Goal: Task Accomplishment & Management: Complete application form

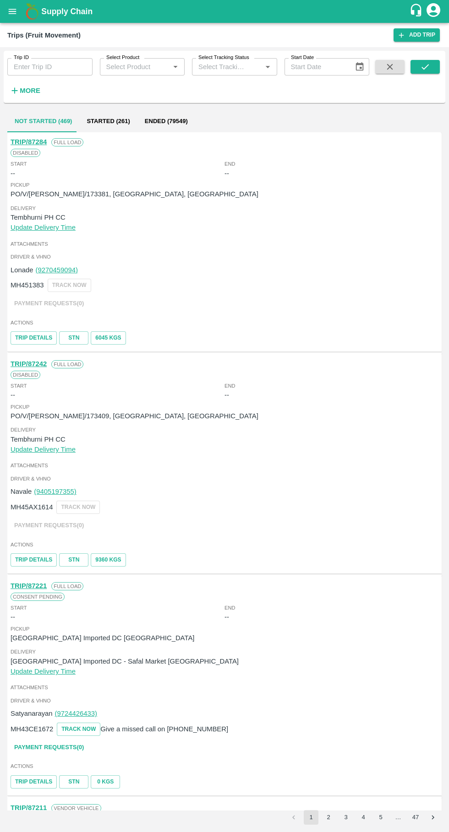
click at [32, 67] on input "Trip ID" at bounding box center [49, 66] width 85 height 17
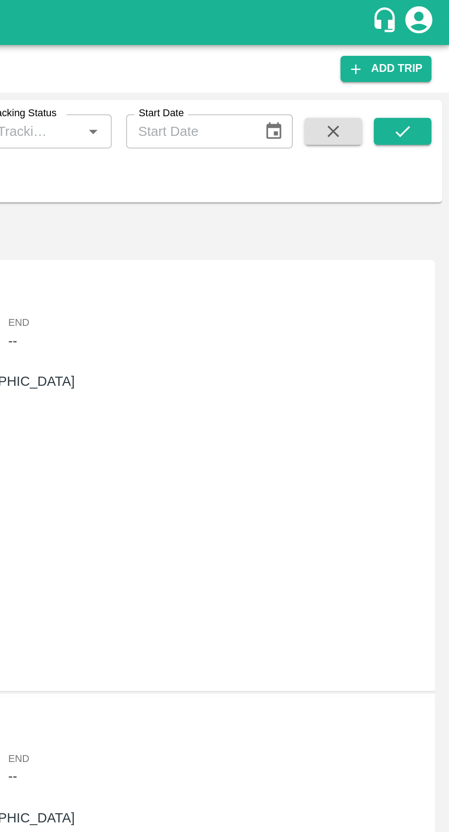
click at [427, 68] on icon "submit" at bounding box center [425, 67] width 10 height 10
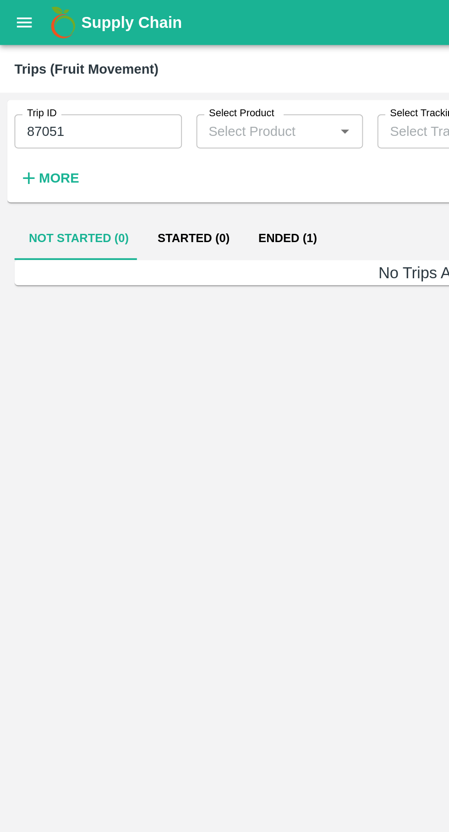
click at [143, 118] on button "Ended (1)" at bounding box center [146, 121] width 44 height 22
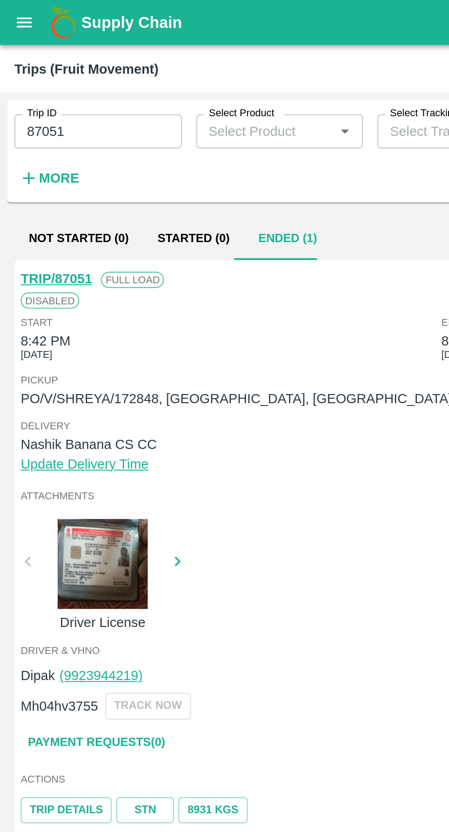
click at [48, 65] on input "87051" at bounding box center [49, 66] width 85 height 17
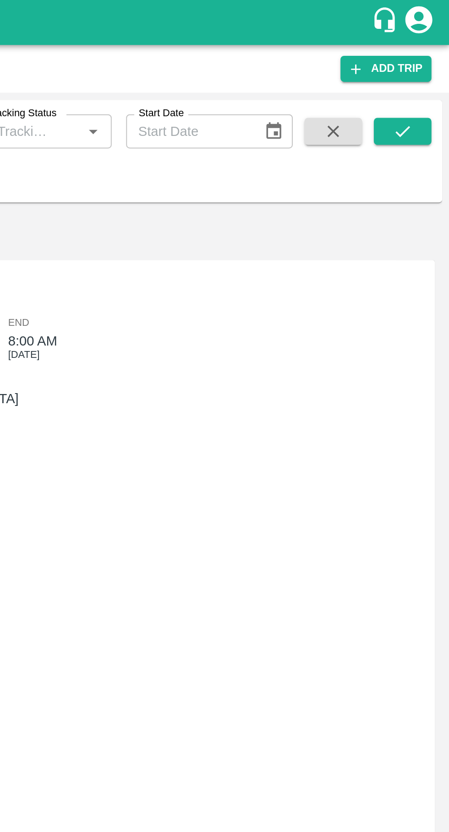
type input "87031"
click at [429, 66] on icon "submit" at bounding box center [425, 67] width 10 height 10
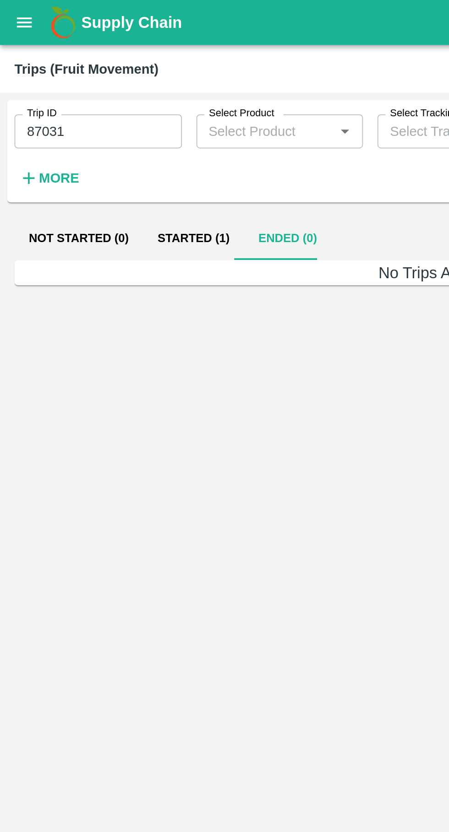
click at [94, 121] on button "Started (1)" at bounding box center [98, 121] width 51 height 22
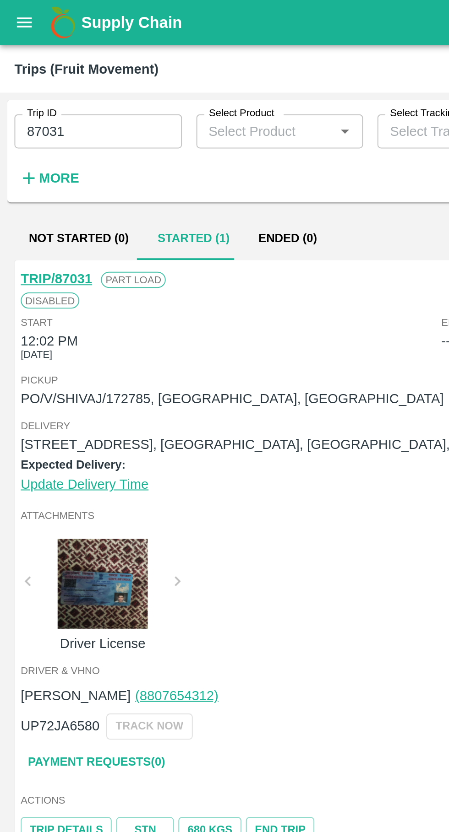
click at [11, 11] on icon "open drawer" at bounding box center [13, 11] width 8 height 5
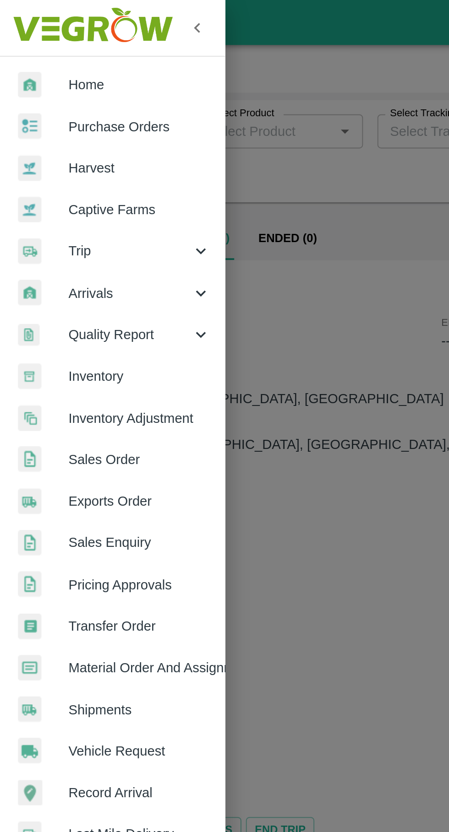
click at [52, 62] on span "Purchase Orders" at bounding box center [71, 65] width 72 height 10
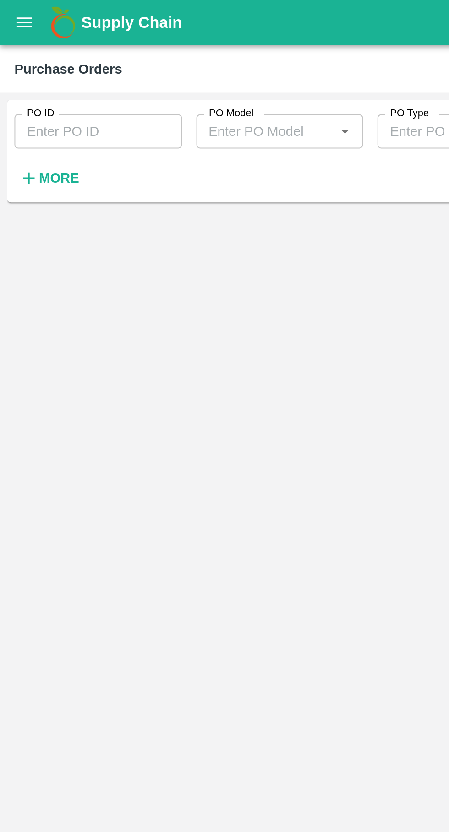
click at [38, 67] on input "PO ID" at bounding box center [49, 66] width 85 height 17
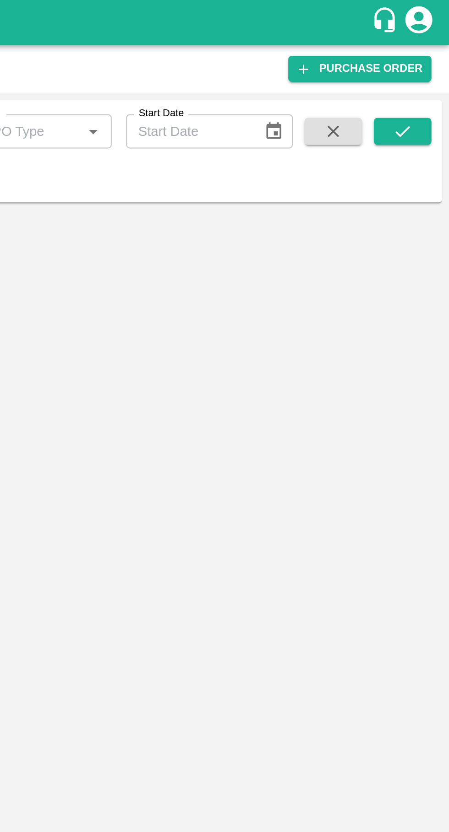
type input "172785"
click at [428, 72] on icon "submit" at bounding box center [425, 67] width 10 height 10
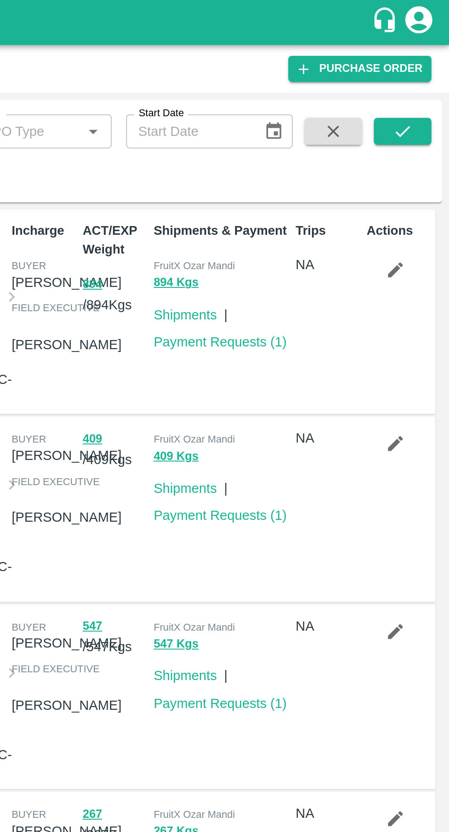
click at [383, 162] on div "Trips NA" at bounding box center [385, 158] width 36 height 99
click at [423, 66] on icon "submit" at bounding box center [425, 67] width 10 height 10
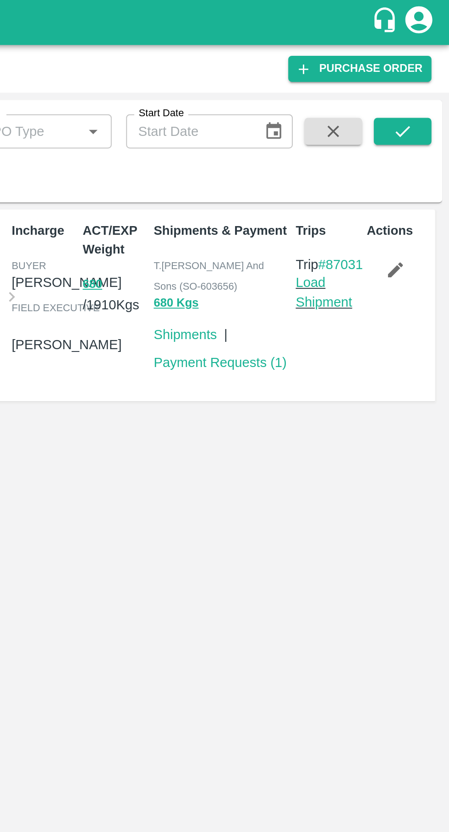
click at [378, 157] on link "Load Shipment" at bounding box center [384, 148] width 29 height 17
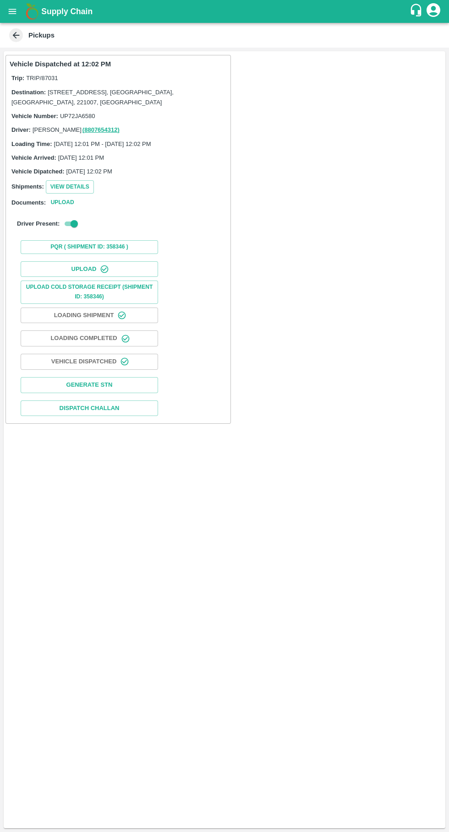
click at [70, 271] on button "Upload" at bounding box center [89, 269] width 137 height 16
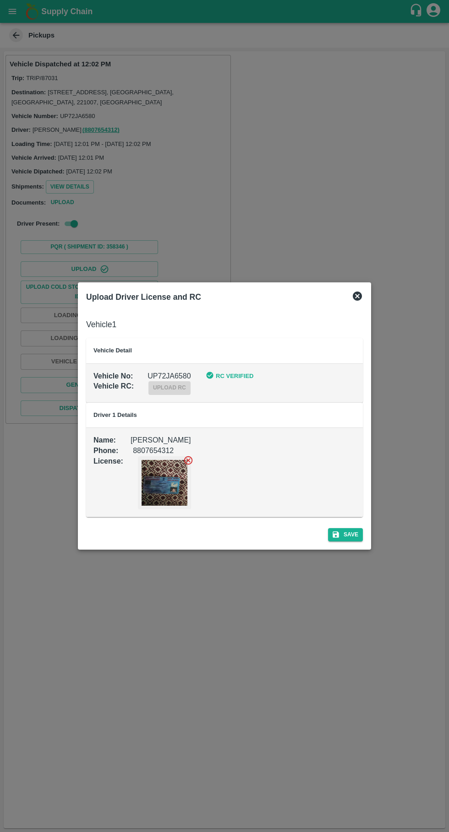
click at [164, 388] on label "upload rc" at bounding box center [169, 388] width 42 height 8
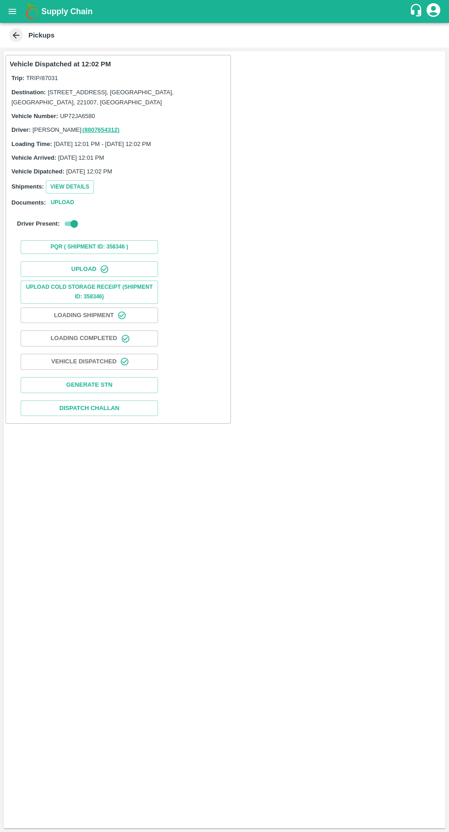
click at [72, 267] on button "Upload" at bounding box center [89, 269] width 137 height 16
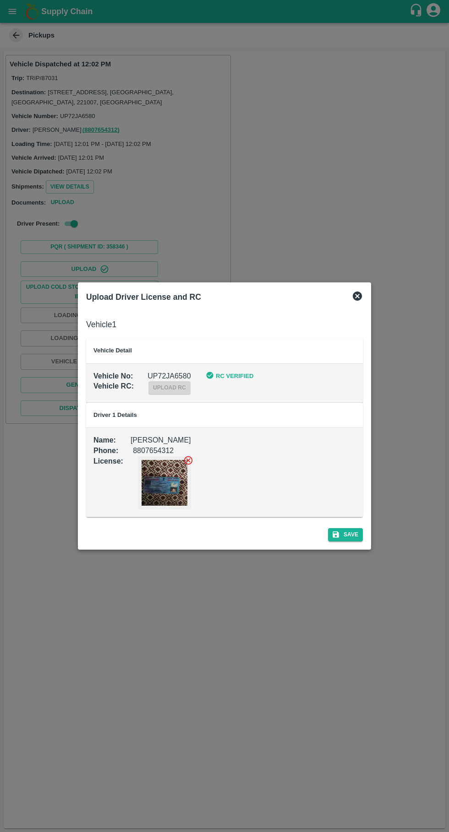
click at [357, 298] on icon at bounding box center [356, 296] width 9 height 9
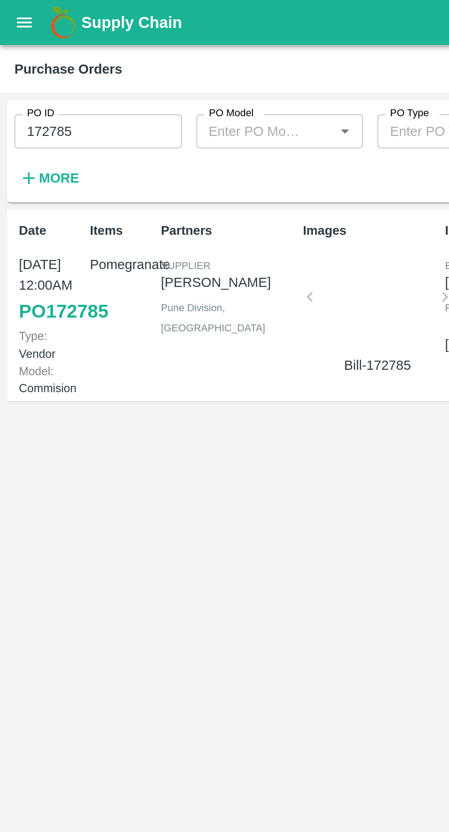
click at [5, 7] on button "open drawer" at bounding box center [12, 11] width 21 height 21
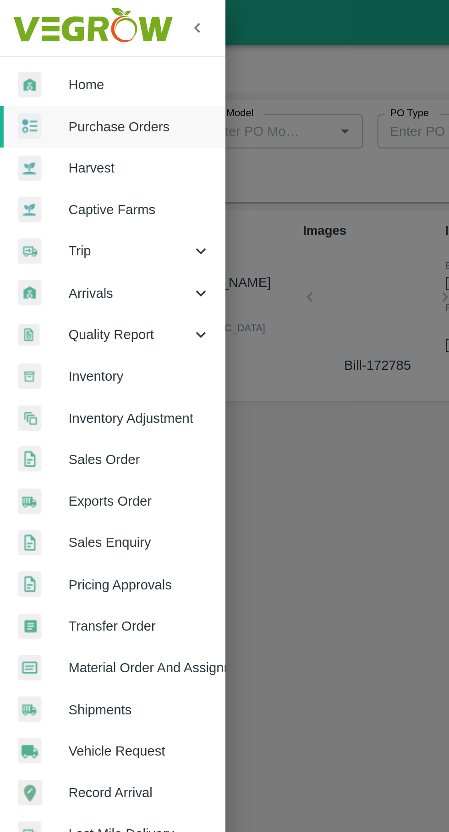
click at [39, 125] on span "Trip" at bounding box center [66, 128] width 62 height 10
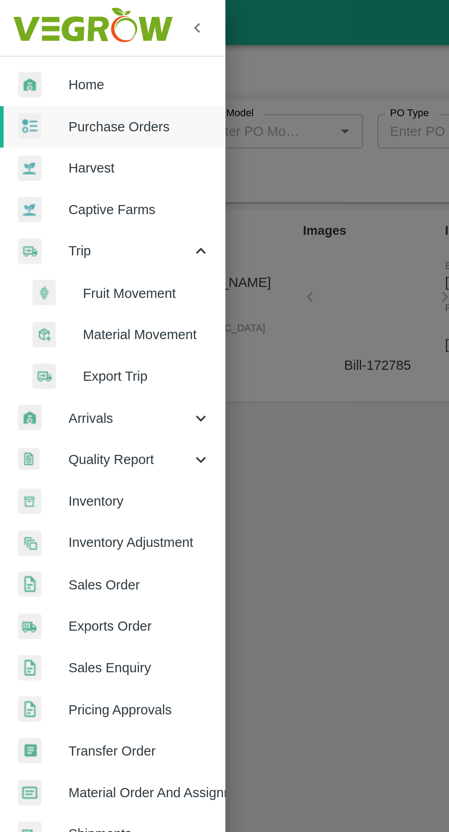
click at [58, 146] on span "Fruit Movement" at bounding box center [74, 149] width 65 height 10
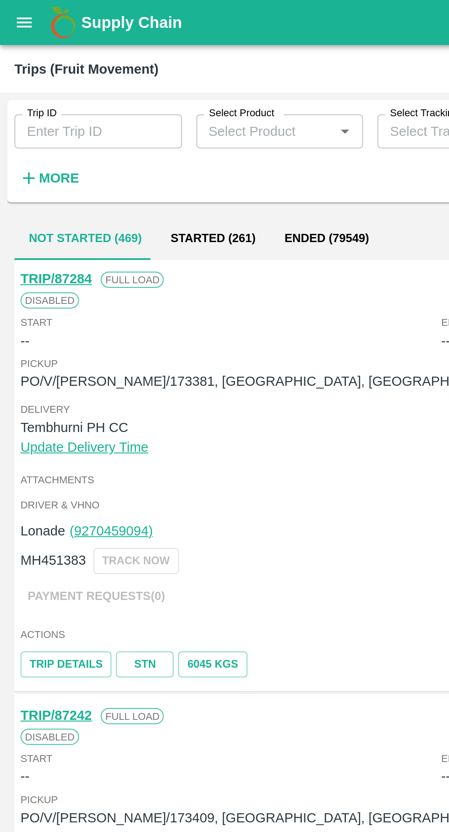
click at [15, 91] on icon "button" at bounding box center [15, 91] width 6 height 6
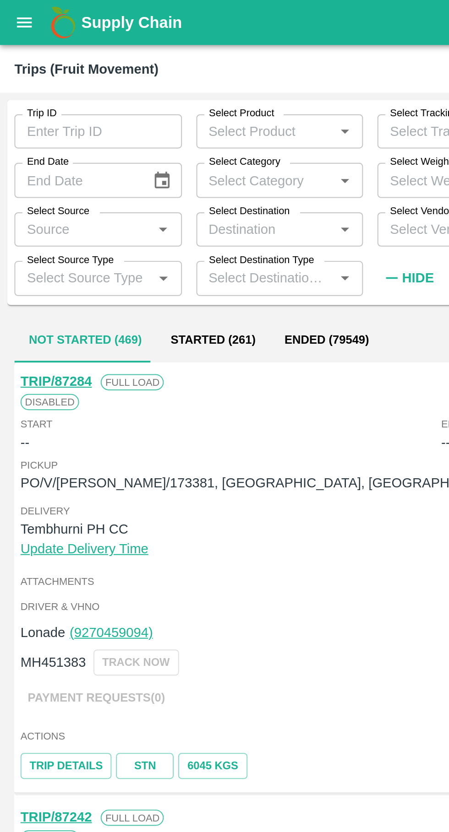
click at [23, 68] on input "Trip ID" at bounding box center [49, 66] width 85 height 17
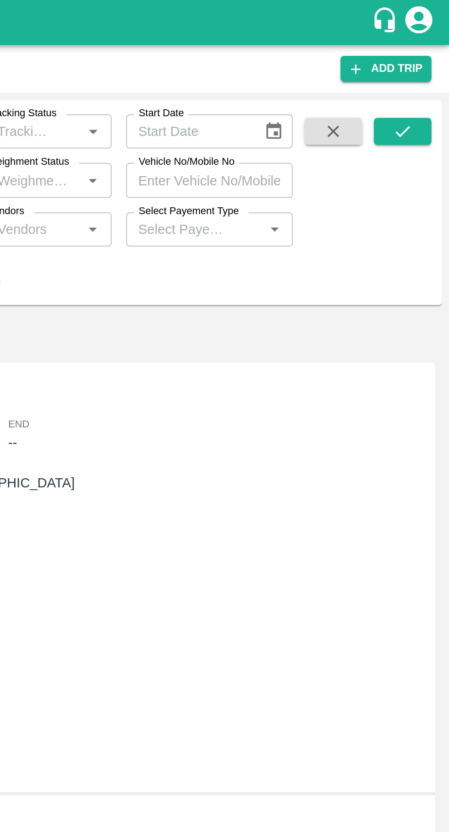
type input "87031"
click at [425, 68] on icon "submit" at bounding box center [424, 66] width 7 height 5
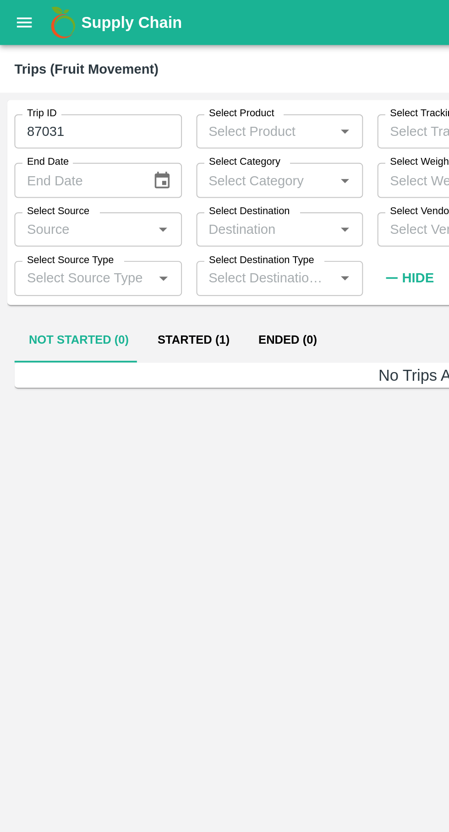
click at [99, 171] on button "Started (1)" at bounding box center [98, 173] width 51 height 22
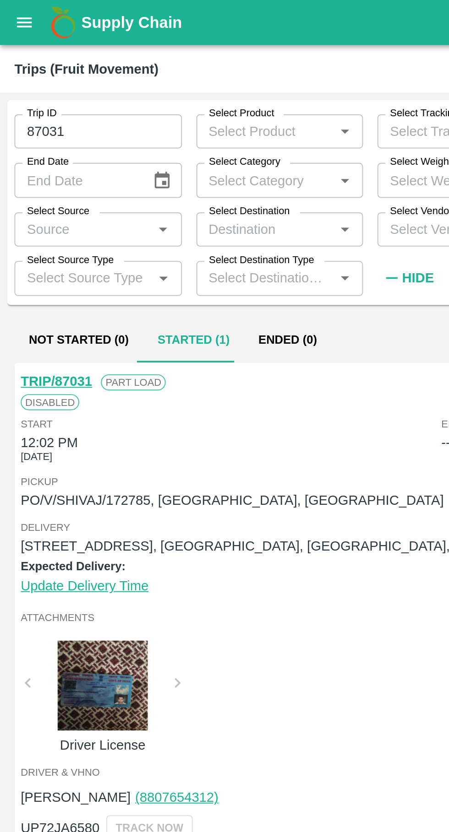
click at [23, 193] on link "TRIP/87031" at bounding box center [29, 193] width 36 height 7
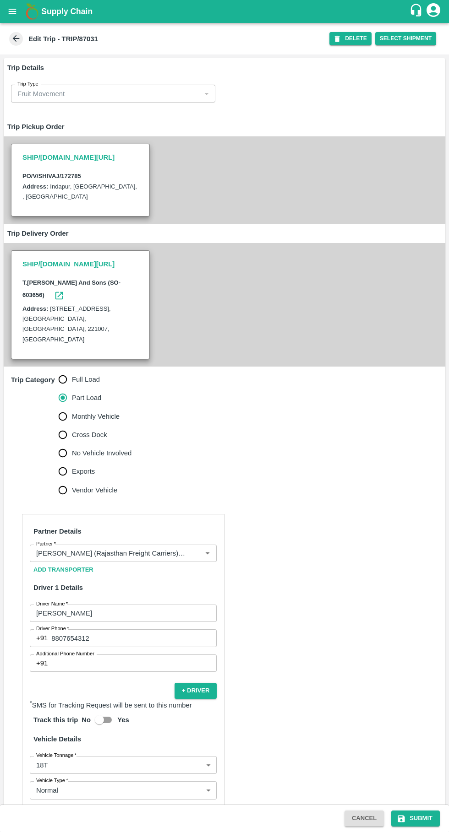
scroll to position [136, 0]
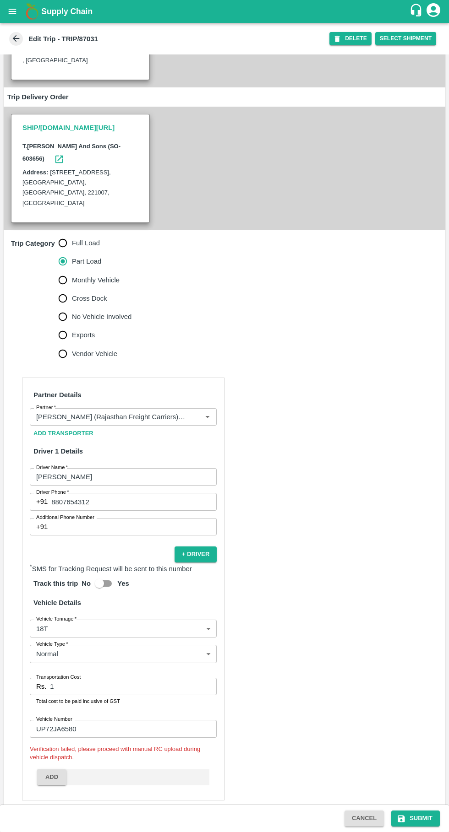
click at [95, 678] on input "1" at bounding box center [133, 686] width 167 height 17
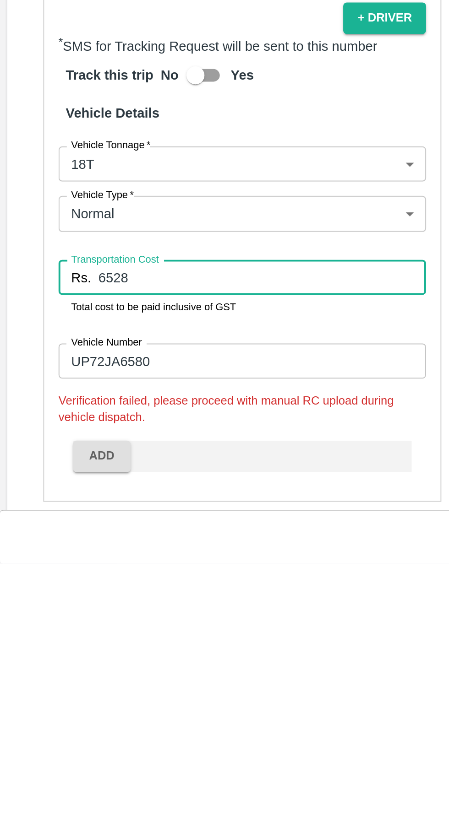
type input "6528"
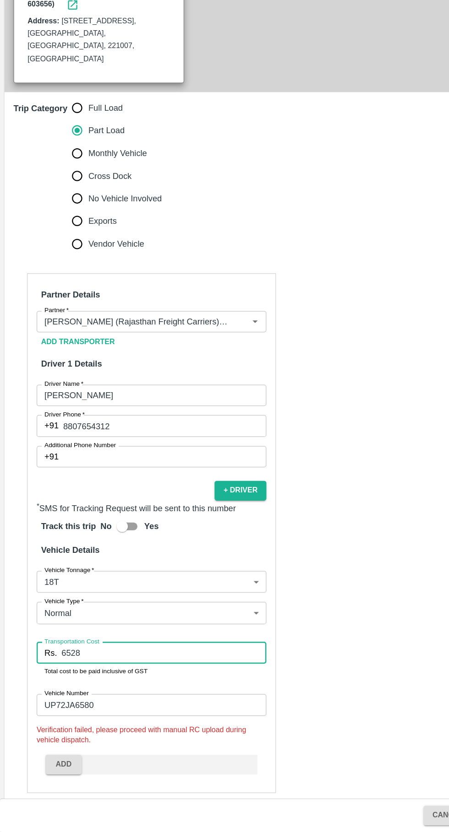
scroll to position [0, 0]
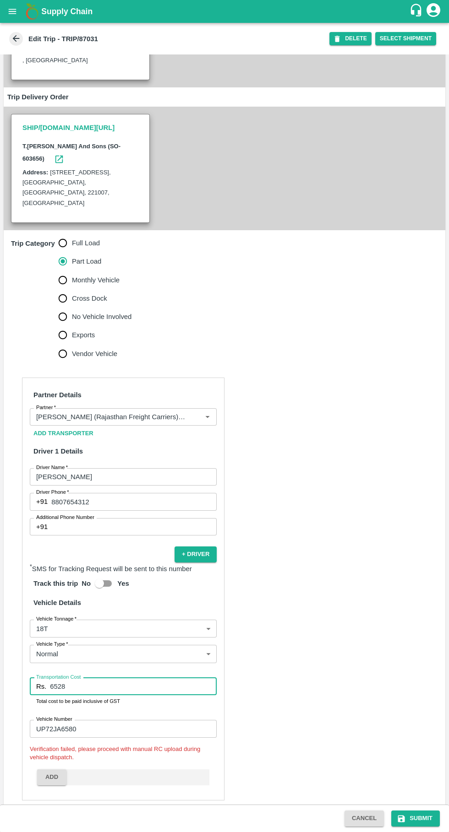
click at [417, 824] on button "Submit" at bounding box center [415, 819] width 49 height 16
click at [54, 769] on button "Add" at bounding box center [51, 777] width 29 height 16
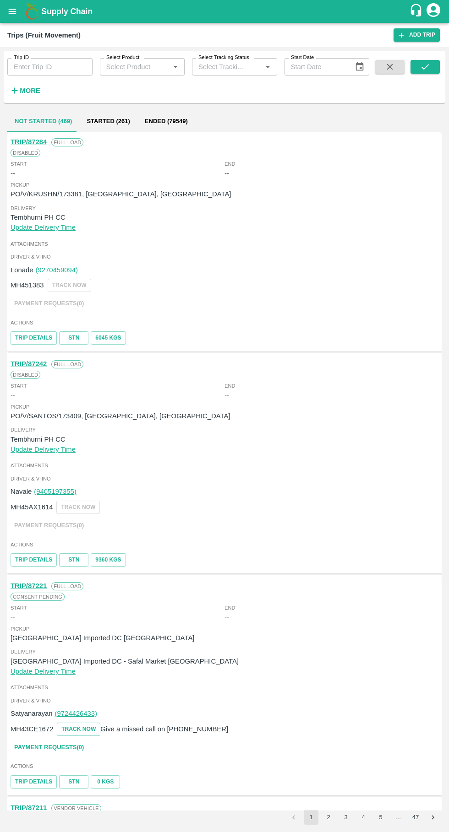
click at [23, 70] on input "Trip ID" at bounding box center [49, 66] width 85 height 17
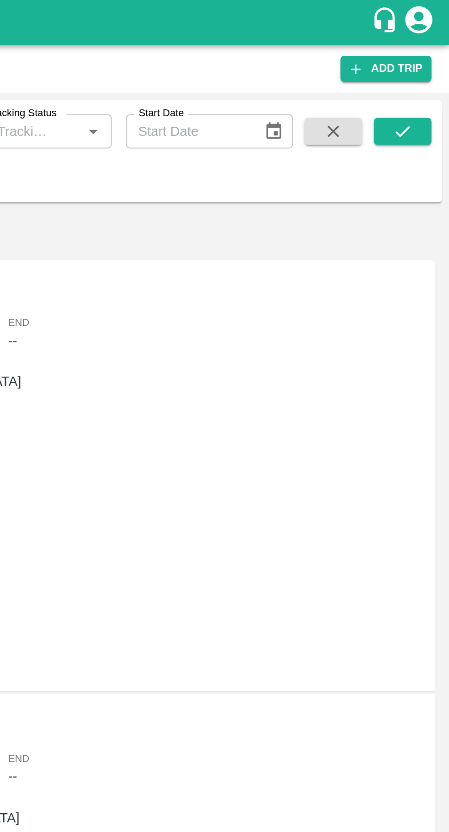
type input "86912"
click at [427, 69] on icon "submit" at bounding box center [425, 67] width 10 height 10
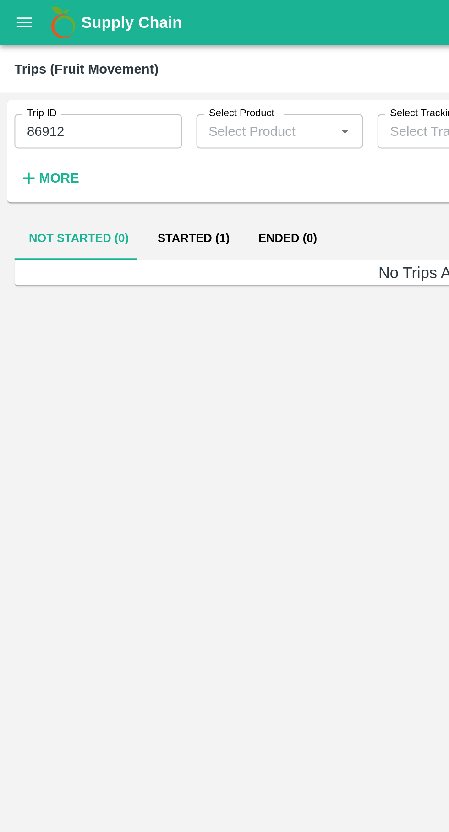
click at [91, 119] on button "Started (1)" at bounding box center [98, 121] width 51 height 22
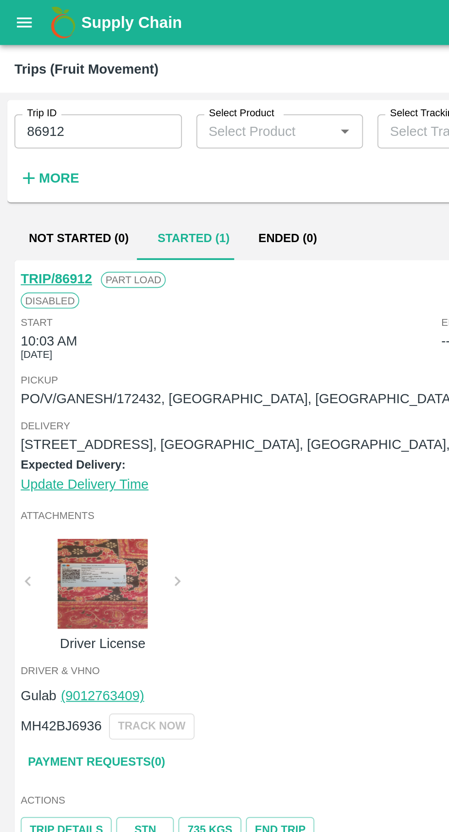
click at [24, 140] on link "TRIP/86912" at bounding box center [29, 141] width 36 height 7
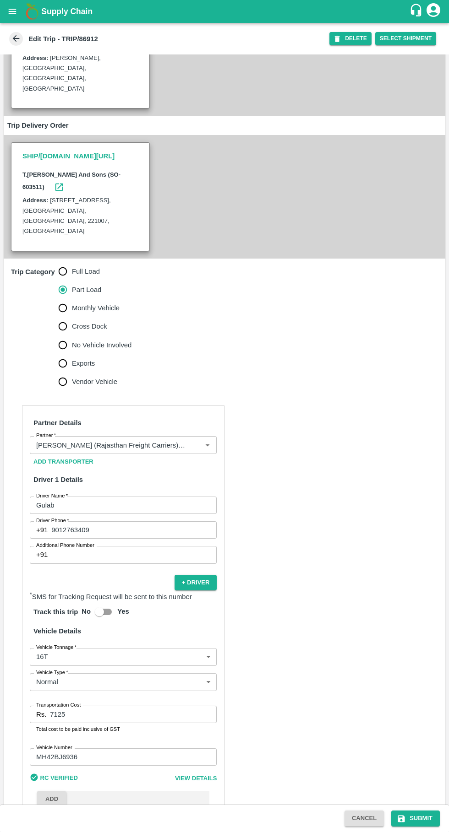
scroll to position [140, 0]
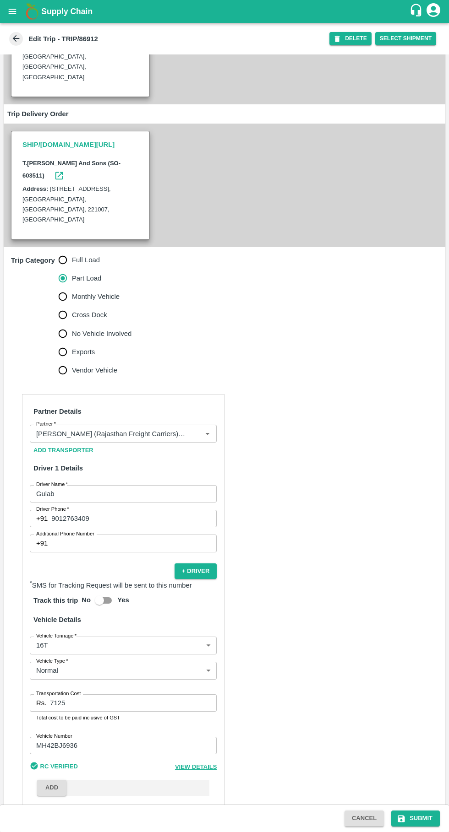
click at [114, 694] on input "7125" at bounding box center [133, 702] width 167 height 17
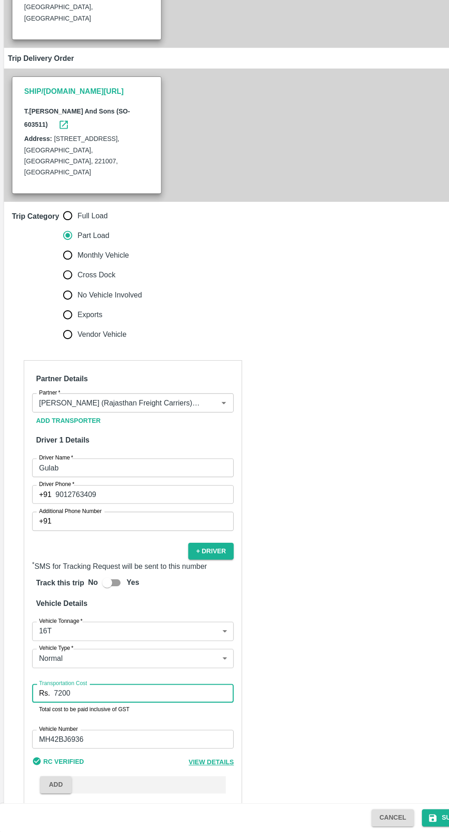
scroll to position [0, 0]
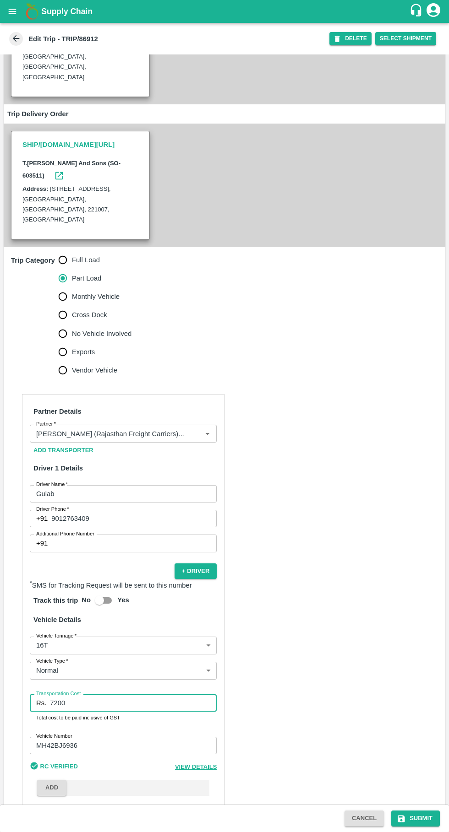
type input "7200"
click at [52, 780] on button "Add" at bounding box center [51, 788] width 29 height 16
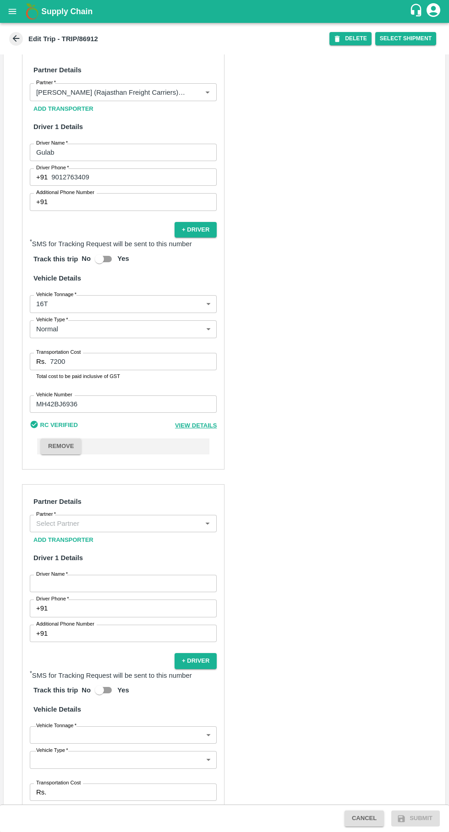
scroll to position [482, 0]
click at [41, 438] on button "REMOVE" at bounding box center [61, 446] width 40 height 16
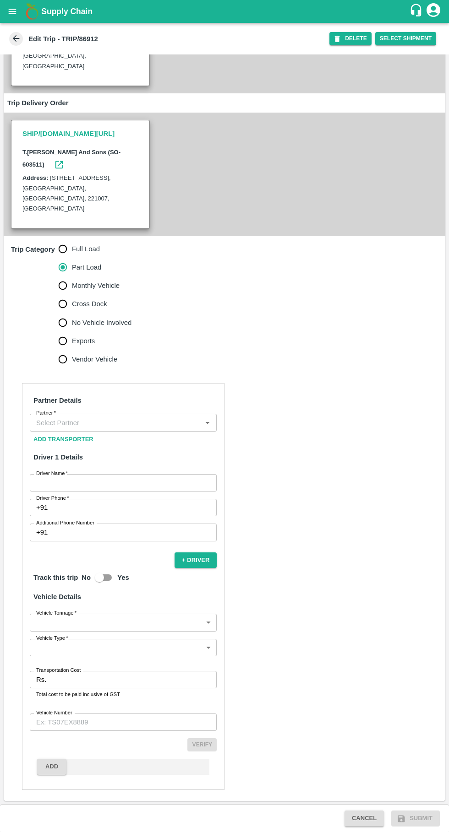
scroll to position [130, 0]
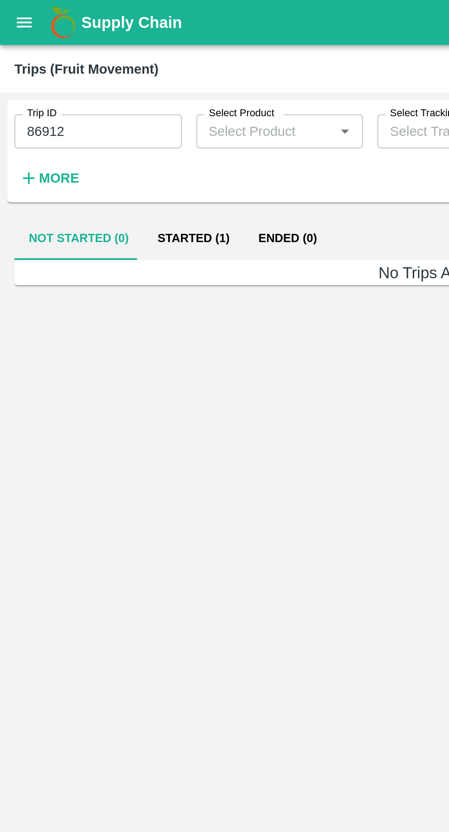
click at [93, 126] on button "Started (1)" at bounding box center [98, 121] width 51 height 22
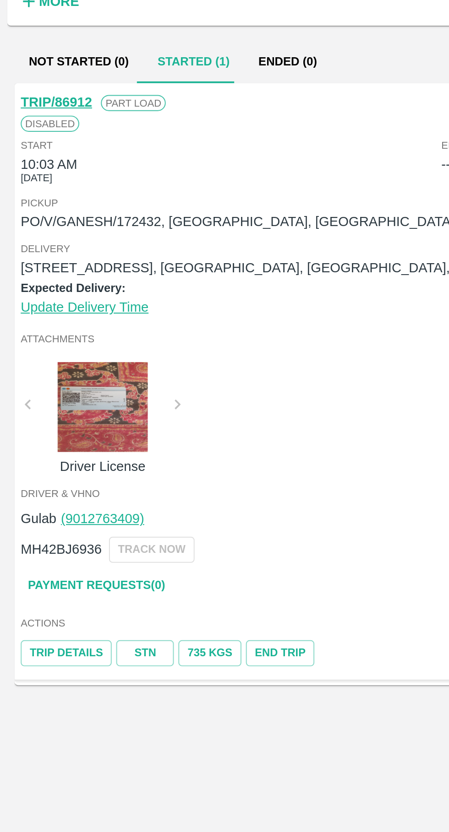
click at [22, 143] on link "TRIP/86912" at bounding box center [29, 141] width 36 height 7
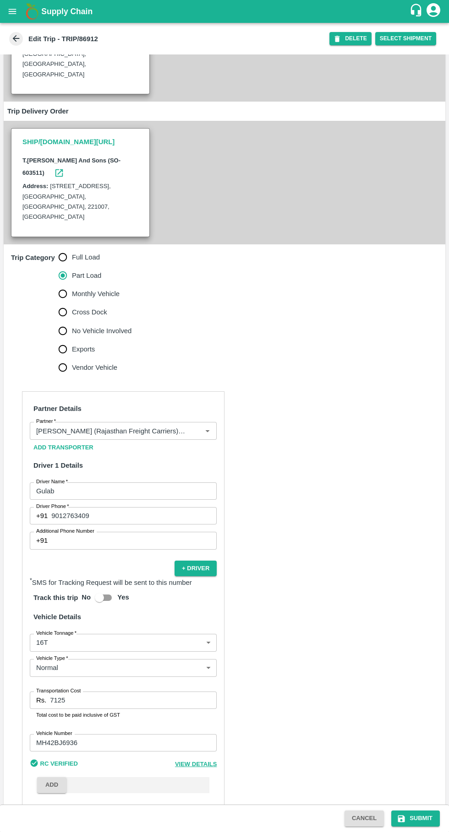
scroll to position [141, 0]
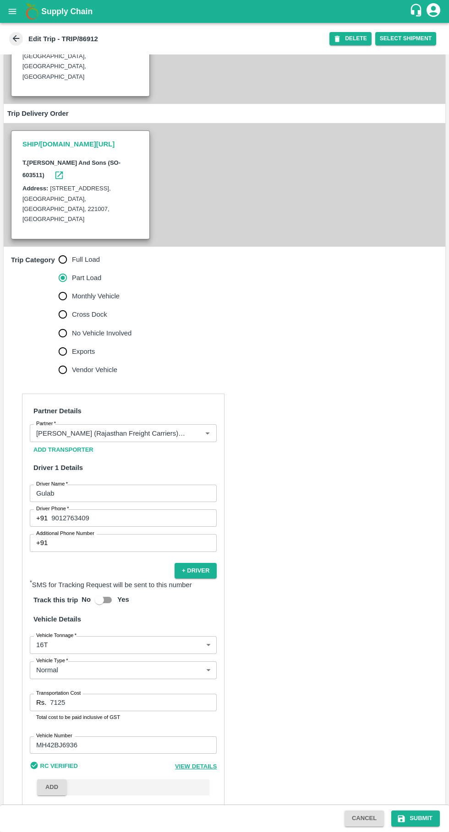
click at [92, 694] on input "7125" at bounding box center [133, 702] width 167 height 17
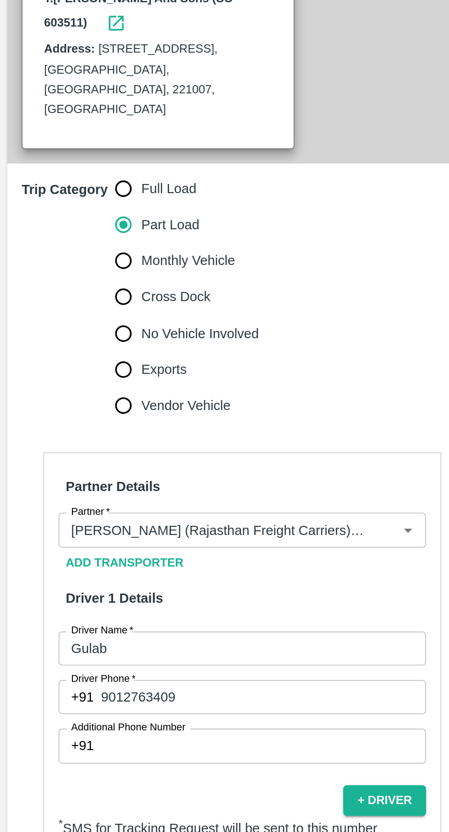
scroll to position [140, 0]
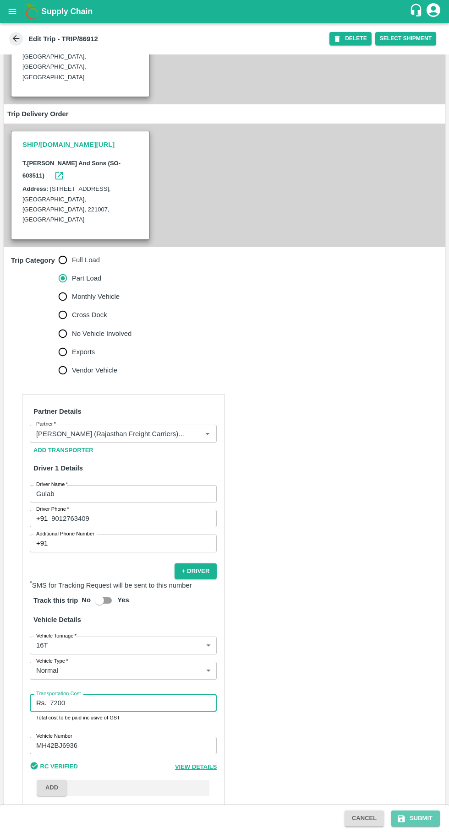
type input "7200"
click at [412, 818] on button "Submit" at bounding box center [415, 819] width 49 height 16
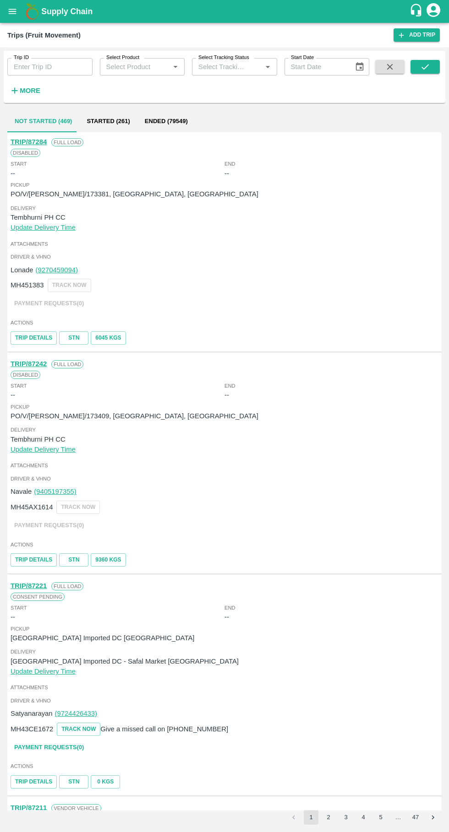
click at [45, 67] on input "Trip ID" at bounding box center [49, 66] width 85 height 17
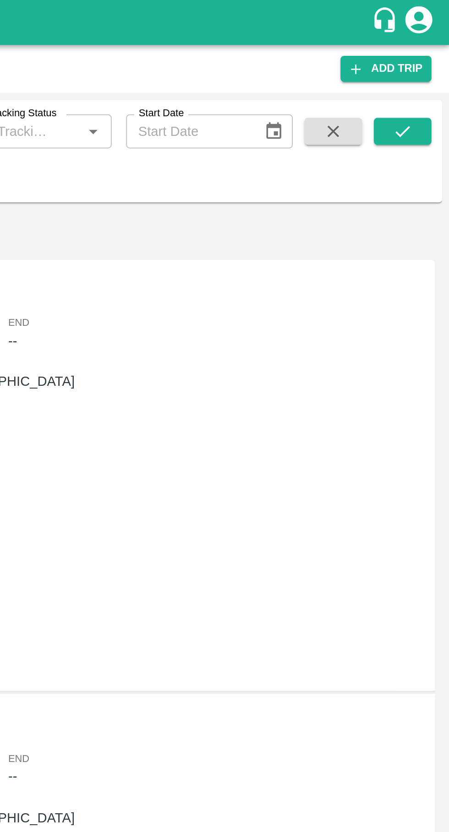
type input "86912"
click at [425, 67] on icon "submit" at bounding box center [425, 67] width 10 height 10
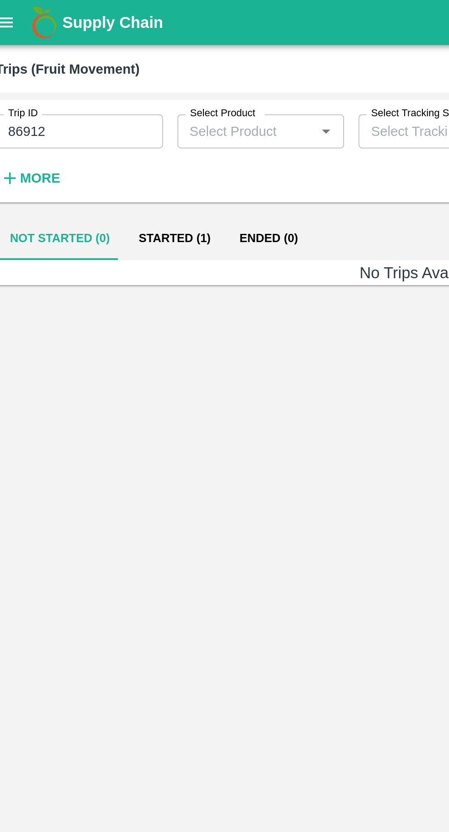
click at [90, 124] on button "Started (1)" at bounding box center [98, 121] width 51 height 22
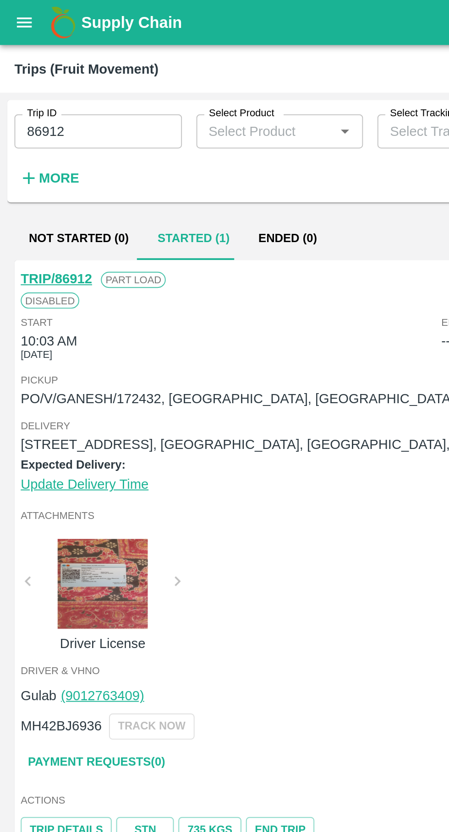
click at [16, 15] on icon "open drawer" at bounding box center [12, 11] width 10 height 10
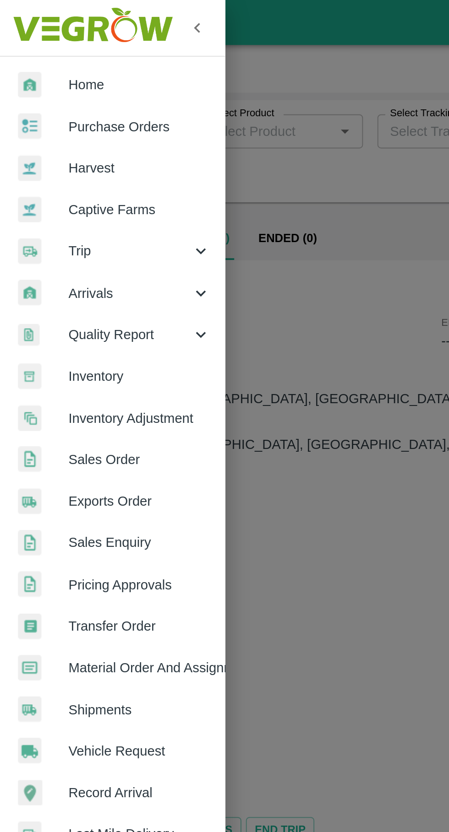
click at [39, 65] on span "Purchase Orders" at bounding box center [71, 65] width 72 height 10
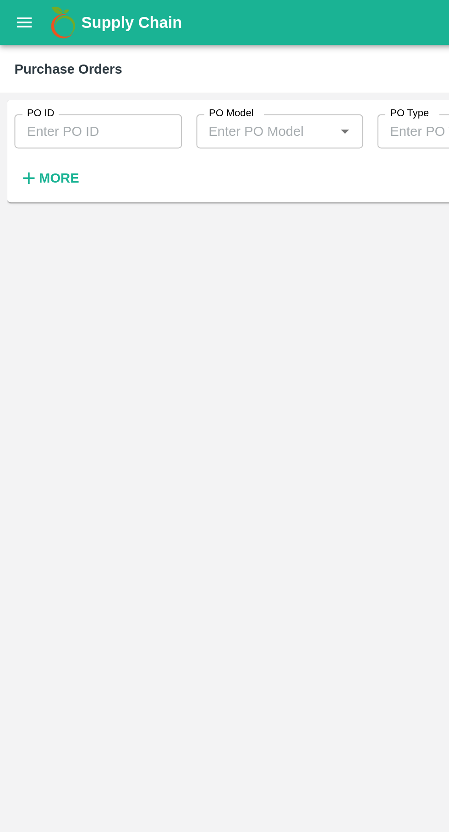
click at [43, 67] on input "PO ID" at bounding box center [49, 66] width 85 height 17
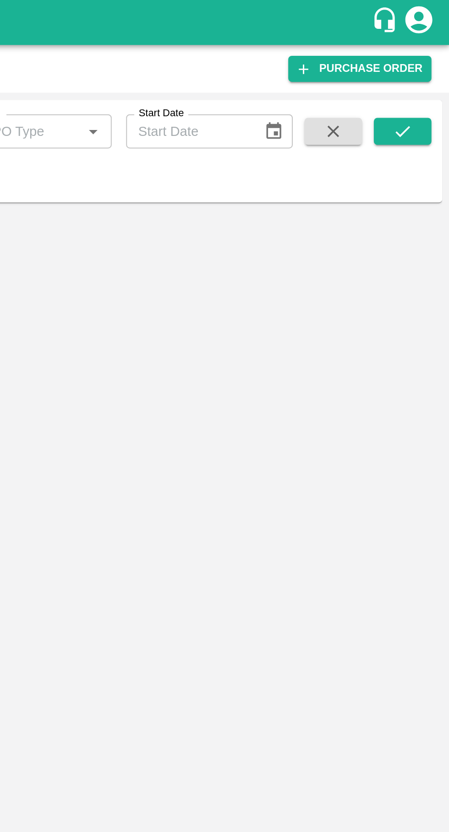
type input "172432"
click at [425, 66] on icon "submit" at bounding box center [425, 67] width 10 height 10
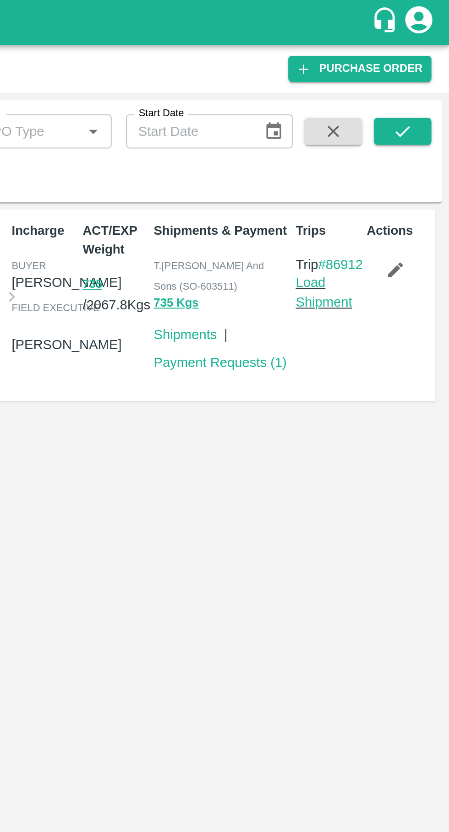
click at [383, 154] on link "Load Shipment" at bounding box center [384, 148] width 29 height 17
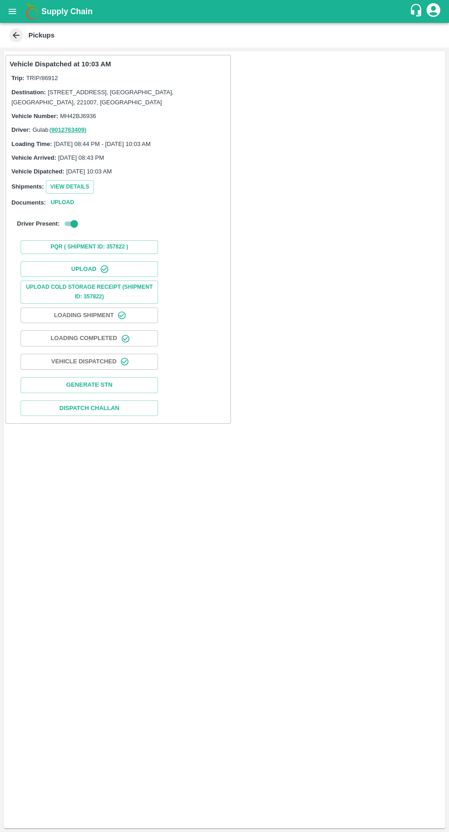
click at [70, 275] on button "Upload" at bounding box center [89, 269] width 137 height 16
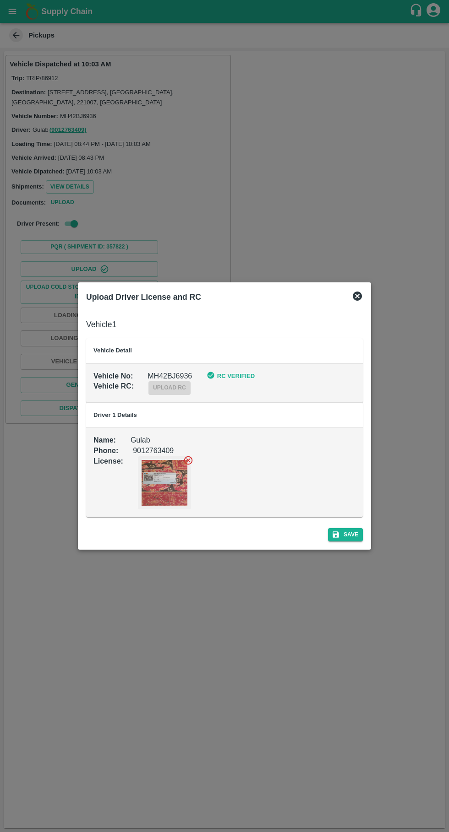
click at [361, 299] on icon at bounding box center [357, 296] width 11 height 11
